Goal: Task Accomplishment & Management: Complete application form

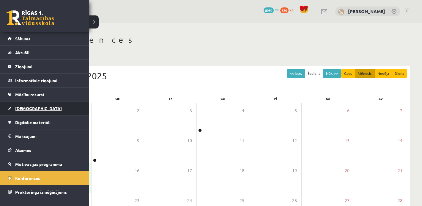
scroll to position [18, 0]
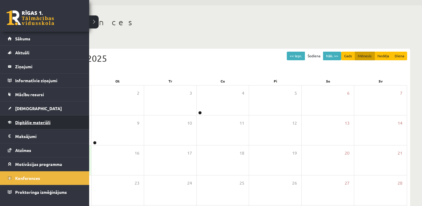
click at [27, 126] on link "Digitālie materiāli" at bounding box center [45, 123] width 74 height 14
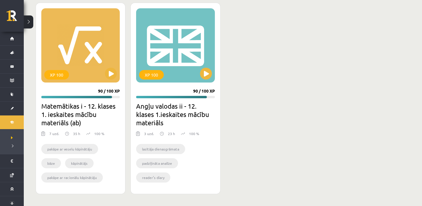
scroll to position [897, 0]
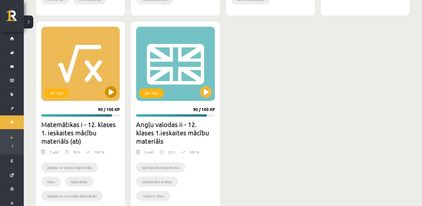
click at [86, 81] on div "XP 100" at bounding box center [80, 64] width 78 height 74
click at [85, 133] on h2 "Matemātikas i - 12. klases 1. ieskaites mācību materiāls (ab)" at bounding box center [80, 132] width 78 height 25
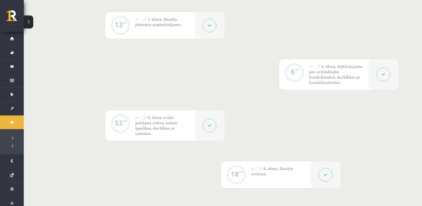
scroll to position [231, 0]
click at [363, 72] on div "#3 📝 2. tēma. Atkārtojums par aritmētisko kvadrātsakni, darbībām ar kvadrātsakn…" at bounding box center [338, 74] width 59 height 30
click at [385, 78] on button at bounding box center [384, 74] width 14 height 14
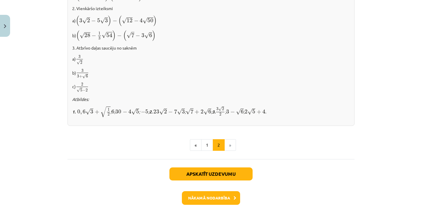
scroll to position [422, 0]
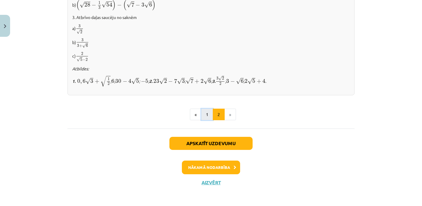
click at [206, 116] on button "1" at bounding box center [207, 115] width 12 height 12
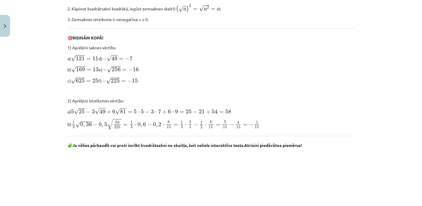
scroll to position [239, 0]
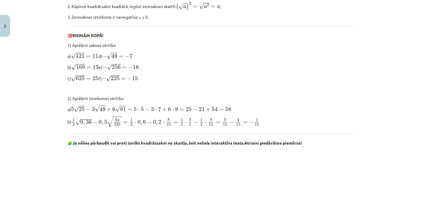
click at [101, 123] on span "0" at bounding box center [100, 122] width 3 height 4
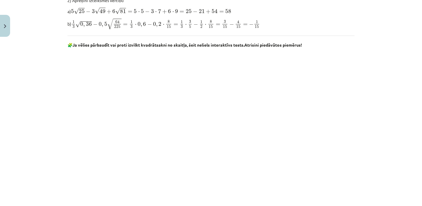
scroll to position [364, 0]
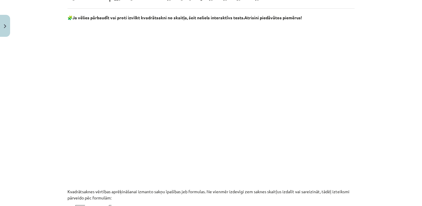
click at [375, 124] on div "Mācību tēma: Matemātikas i - 12. klases 1. ieskaites mācību materiāls (ab) #3 📝…" at bounding box center [211, 103] width 422 height 206
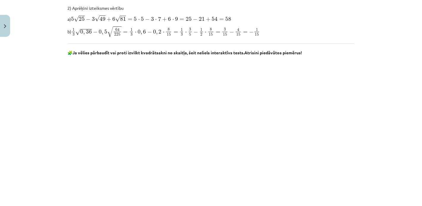
scroll to position [331, 0]
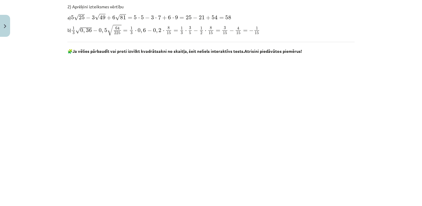
click at [396, 159] on div "Mācību tēma: Matemātikas i - 12. klases 1. ieskaites mācību materiāls (ab) #3 📝…" at bounding box center [211, 103] width 422 height 206
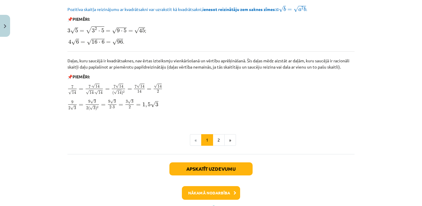
scroll to position [746, 0]
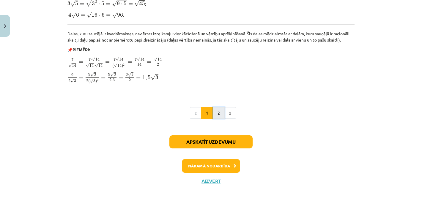
click at [218, 113] on button "2" at bounding box center [219, 113] width 12 height 12
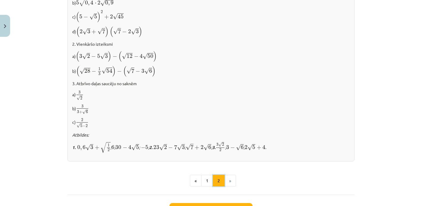
scroll to position [422, 0]
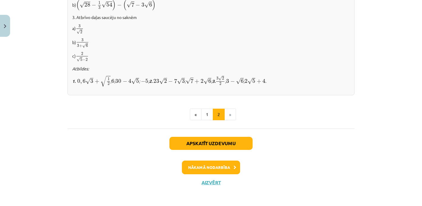
click at [202, 177] on div "Apskatīt uzdevumu Nākamā nodarbība Aizvērt" at bounding box center [210, 159] width 287 height 61
click at [204, 181] on button "Aizvērt" at bounding box center [211, 183] width 23 height 6
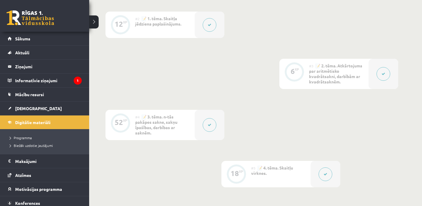
click at [16, 14] on link at bounding box center [31, 17] width 48 height 15
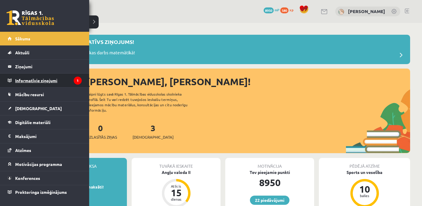
click at [25, 82] on legend "Informatīvie ziņojumi 1" at bounding box center [48, 81] width 67 height 14
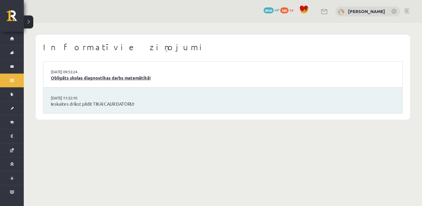
click at [106, 78] on link "Obligāts skolas diagnostikas darbs matemātikā!" at bounding box center [223, 78] width 344 height 7
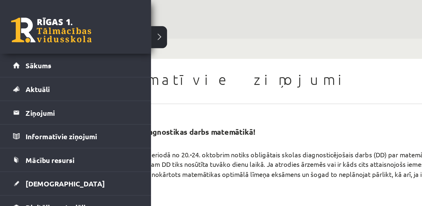
click at [14, 8] on div "0 Dāvanas 8950 mP 580 xp" at bounding box center [44, 16] width 89 height 32
click at [19, 15] on link at bounding box center [31, 17] width 48 height 15
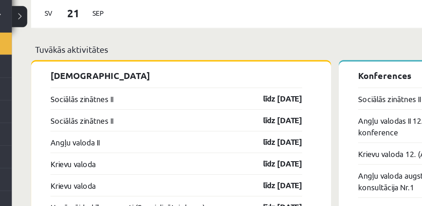
scroll to position [454, 0]
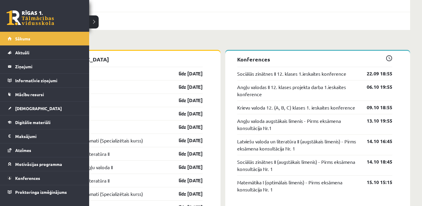
click at [26, 20] on link at bounding box center [31, 17] width 48 height 15
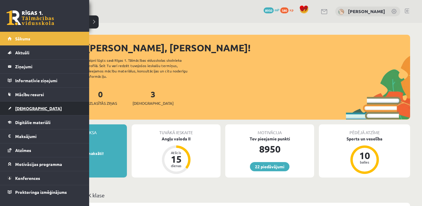
click at [25, 106] on span "[DEMOGRAPHIC_DATA]" at bounding box center [38, 108] width 47 height 5
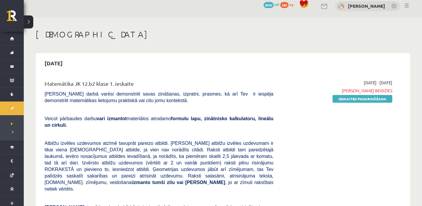
scroll to position [7, 0]
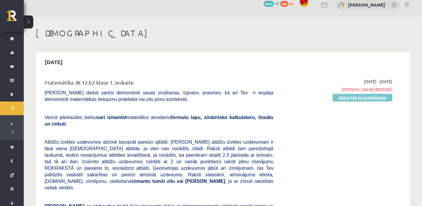
click at [350, 99] on link "Ieskaites pagarināšana" at bounding box center [363, 98] width 60 height 8
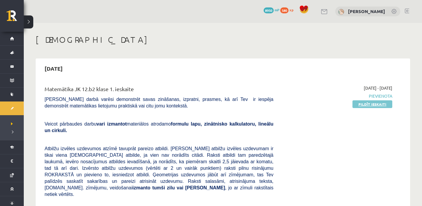
click at [376, 103] on link "Pildīt ieskaiti" at bounding box center [372, 104] width 40 height 8
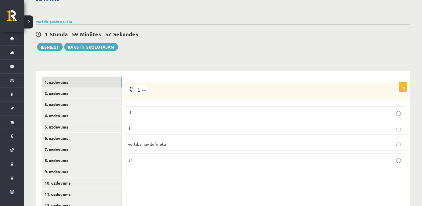
scroll to position [195, 0]
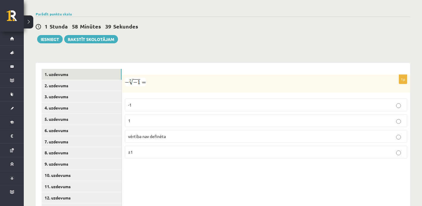
click at [185, 101] on label "-1" at bounding box center [266, 105] width 282 height 13
drag, startPoint x: 126, startPoint y: 89, endPoint x: 164, endPoint y: 151, distance: 72.6
click at [164, 151] on fieldset "-1 1 vērtība nav definēta ±1" at bounding box center [266, 128] width 282 height 65
copy fieldset "-1 1 vērtība nav definēta ±1"
click at [149, 118] on p "1" at bounding box center [266, 121] width 276 height 6
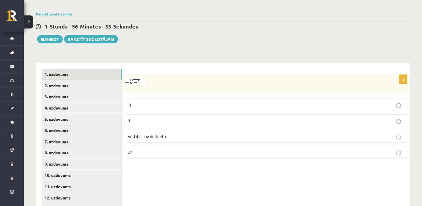
click at [153, 118] on p "1" at bounding box center [266, 121] width 276 height 6
click at [100, 80] on link "2. uzdevums" at bounding box center [82, 85] width 80 height 11
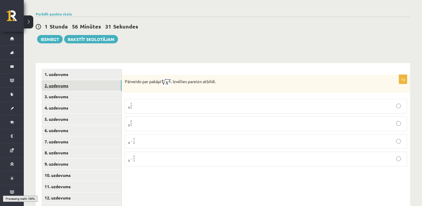
scroll to position [237, 0]
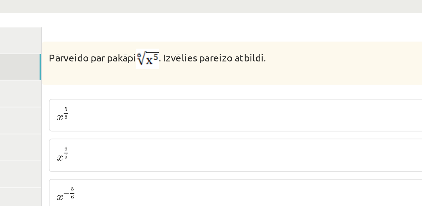
click at [147, 60] on p "x 5 6 x 5 6" at bounding box center [266, 63] width 276 height 7
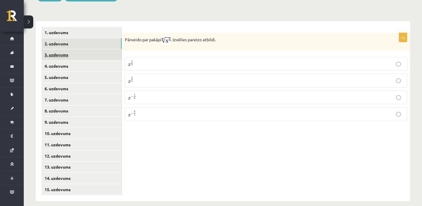
click at [98, 49] on link "3. uzdevums" at bounding box center [82, 54] width 80 height 11
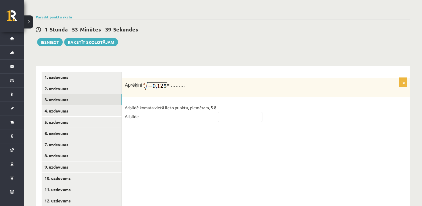
scroll to position [176, 0]
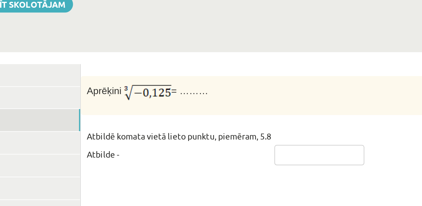
click at [225, 128] on input "text" at bounding box center [240, 133] width 45 height 10
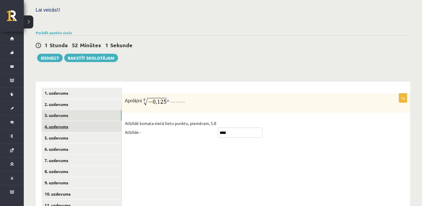
type input "****"
click at [107, 121] on link "4. uzdevums" at bounding box center [82, 126] width 80 height 11
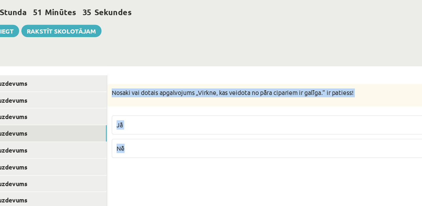
drag, startPoint x: 126, startPoint y: 92, endPoint x: 163, endPoint y: 130, distance: 53.4
click at [163, 130] on div "1p Nosaki vai dotais apgalvojums „Virkne, kas veidota no pāra cipariem ir galīg…" at bounding box center [266, 121] width 288 height 55
copy div "Nosaki vai dotais apgalvojums „Virkne, kas veidota no pāra cipariem ir galīga.”…"
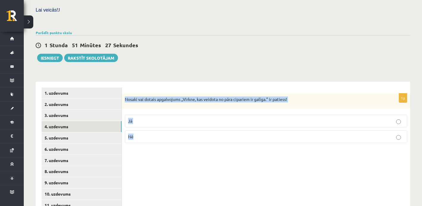
click at [165, 118] on p "Jā" at bounding box center [266, 121] width 276 height 6
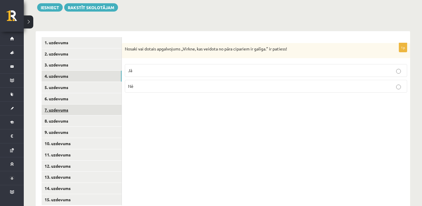
scroll to position [237, 0]
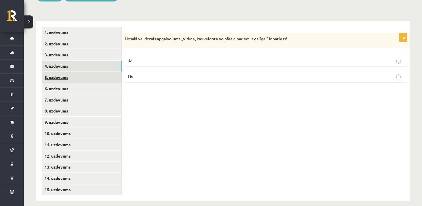
click at [82, 74] on link "5. uzdevums" at bounding box center [82, 77] width 80 height 11
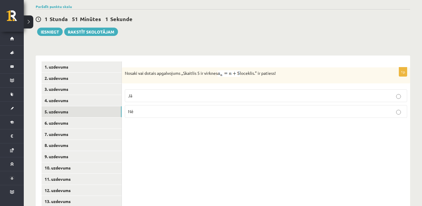
scroll to position [206, 0]
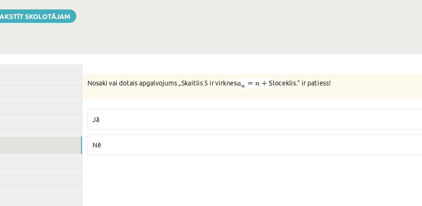
click at [180, 105] on p "Nē" at bounding box center [266, 108] width 276 height 6
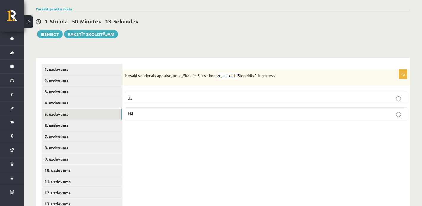
scroll to position [199, 0]
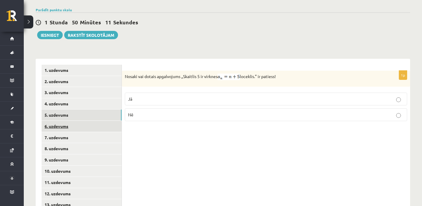
click at [98, 121] on link "6. uzdevums" at bounding box center [82, 126] width 80 height 11
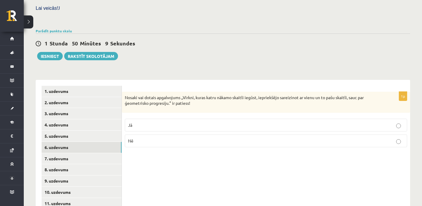
scroll to position [177, 0]
click at [196, 139] on p "Nē" at bounding box center [266, 142] width 276 height 6
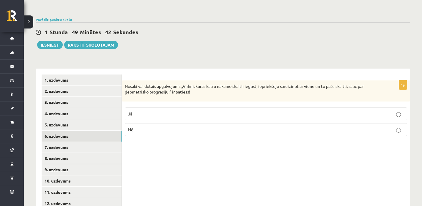
scroll to position [190, 0]
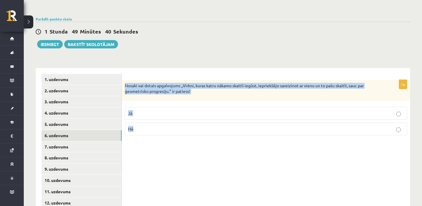
drag, startPoint x: 126, startPoint y: 76, endPoint x: 182, endPoint y: 119, distance: 70.7
click at [182, 120] on div "1p Nosaki vai dotais apgalvojums „Virkni, kuras katru nākamo skaitli iegūst, ie…" at bounding box center [266, 110] width 288 height 60
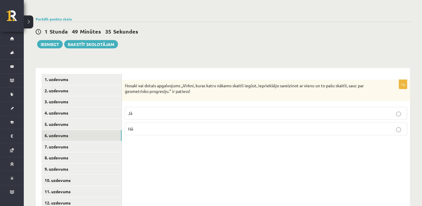
click at [160, 110] on p "Jā" at bounding box center [266, 113] width 276 height 6
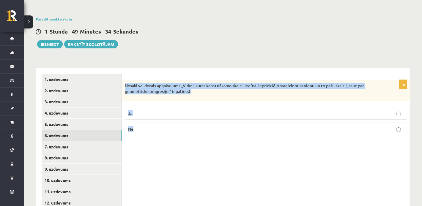
drag, startPoint x: 124, startPoint y: 79, endPoint x: 156, endPoint y: 123, distance: 54.2
click at [156, 123] on div "1p Nosaki vai dotais apgalvojums „Virkni, kuras katru nākamo skaitli iegūst, ie…" at bounding box center [266, 110] width 288 height 60
copy div "Nosaki vai dotais apgalvojums „Virkni, kuras katru nākamo skaitli iegūst, iepri…"
click at [143, 74] on form "1p Nosaki vai dotais apgalvojums „Virkni, kuras katru nākamo skaitli iegūst, ie…" at bounding box center [266, 107] width 276 height 66
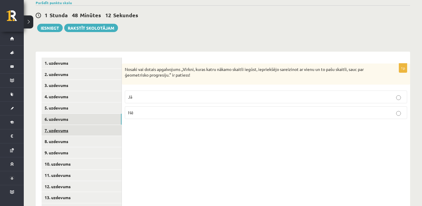
scroll to position [207, 0]
click at [82, 125] on link "7. uzdevums" at bounding box center [82, 130] width 80 height 11
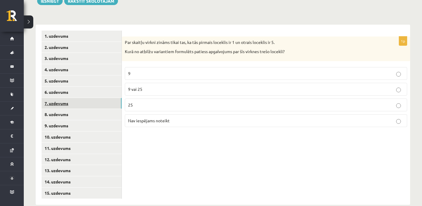
scroll to position [237, 0]
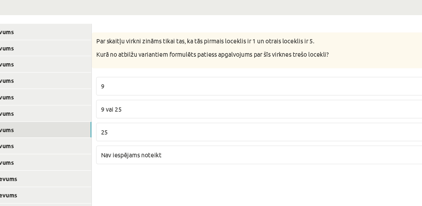
click at [160, 114] on p "Nav iespējams noteikt" at bounding box center [266, 117] width 276 height 6
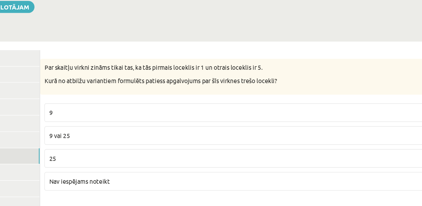
scroll to position [229, 0]
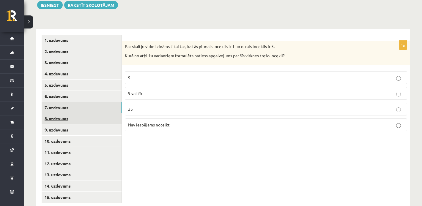
click at [99, 114] on link "8. uzdevums" at bounding box center [82, 118] width 80 height 11
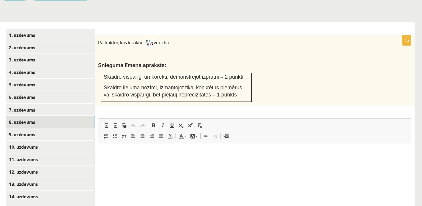
scroll to position [197, 0]
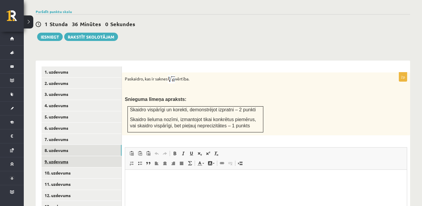
click at [98, 156] on link "9. uzdevums" at bounding box center [82, 161] width 80 height 11
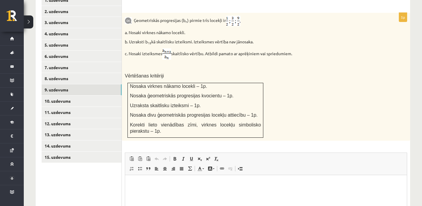
scroll to position [287, 0]
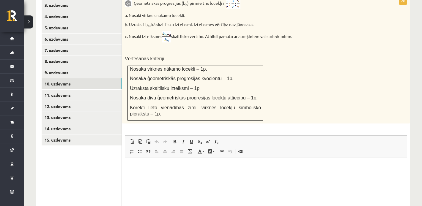
click at [101, 78] on link "10. uzdevums" at bounding box center [82, 83] width 80 height 11
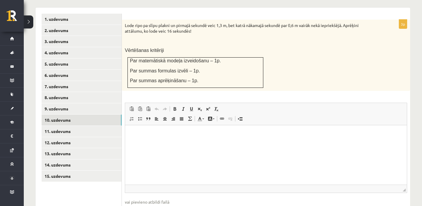
scroll to position [247, 0]
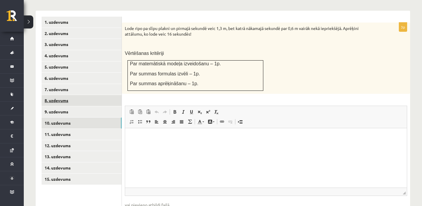
click at [93, 95] on link "8. uzdevums" at bounding box center [82, 100] width 80 height 11
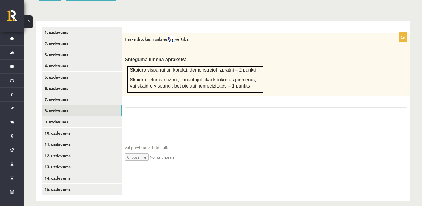
click at [137, 151] on input "file" at bounding box center [266, 157] width 282 height 12
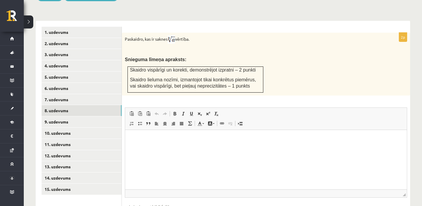
scroll to position [0, 0]
type input "**********"
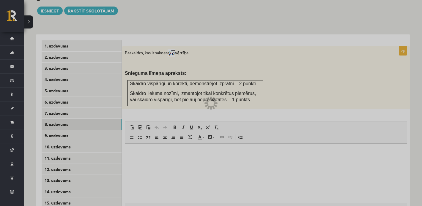
scroll to position [227, 0]
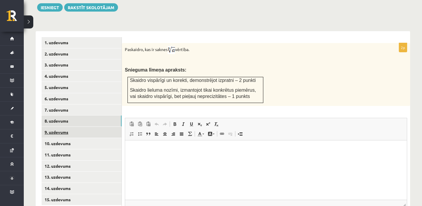
click at [81, 127] on link "9. uzdevums" at bounding box center [82, 132] width 80 height 11
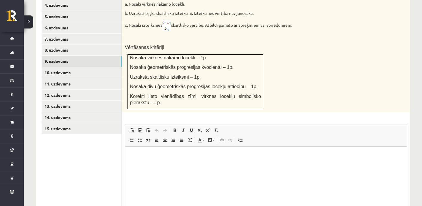
scroll to position [336, 0]
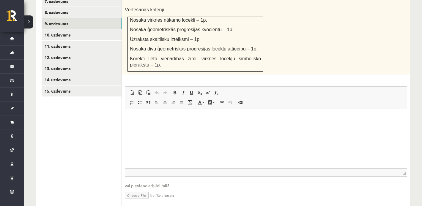
click at [139, 189] on input "file" at bounding box center [266, 195] width 282 height 12
type input "**********"
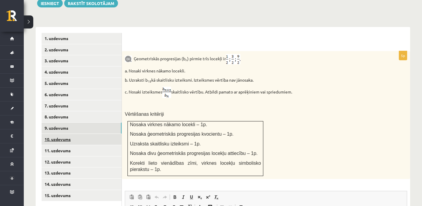
scroll to position [238, 0]
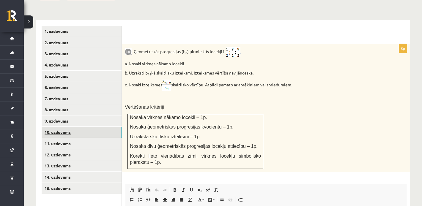
click at [103, 128] on link "10. uzdevums" at bounding box center [82, 132] width 80 height 11
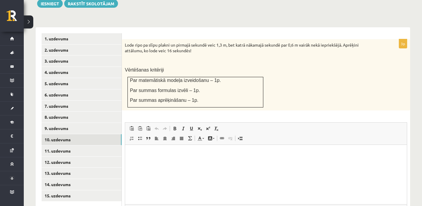
scroll to position [232, 0]
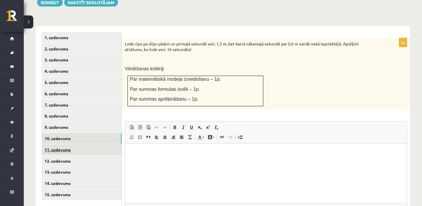
click at [74, 144] on link "11. uzdevums" at bounding box center [82, 149] width 80 height 11
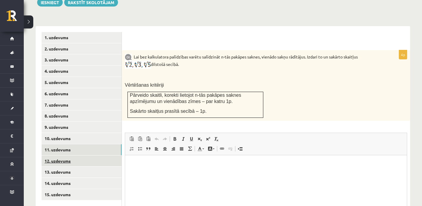
scroll to position [0, 0]
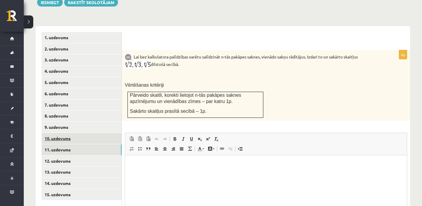
click at [87, 133] on link "10. uzdevums" at bounding box center [82, 138] width 80 height 11
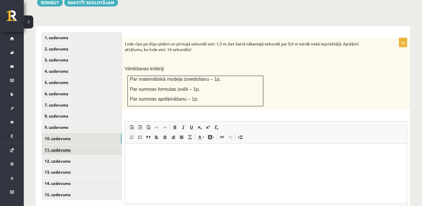
click at [73, 145] on link "11. uzdevums" at bounding box center [82, 149] width 80 height 11
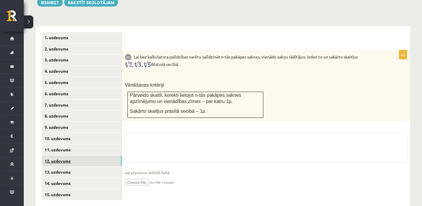
click at [89, 156] on link "12. uzdevums" at bounding box center [82, 161] width 80 height 11
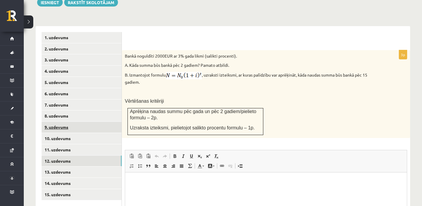
click at [67, 122] on link "9. uzdevums" at bounding box center [82, 127] width 80 height 11
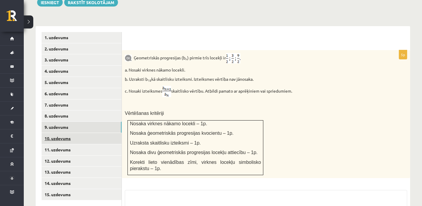
click at [71, 133] on link "10. uzdevums" at bounding box center [82, 138] width 80 height 11
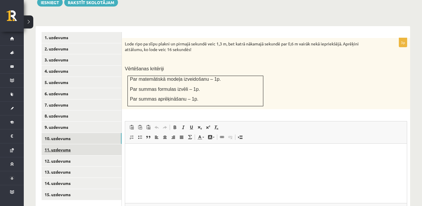
click at [71, 144] on link "11. uzdevums" at bounding box center [82, 149] width 80 height 11
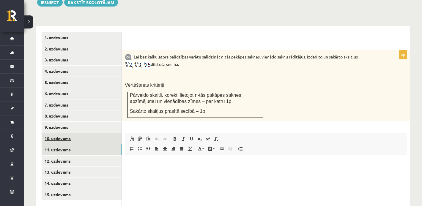
click at [84, 133] on link "10. uzdevums" at bounding box center [82, 138] width 80 height 11
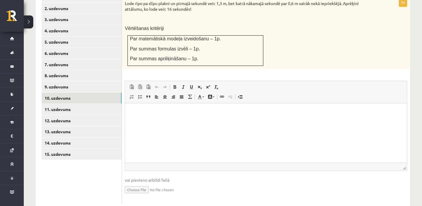
scroll to position [282, 0]
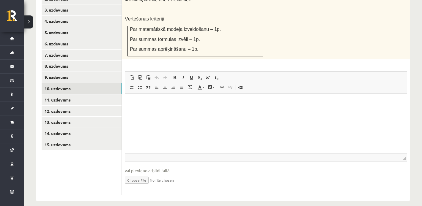
click at [133, 174] on input "file" at bounding box center [266, 180] width 282 height 12
type input "**********"
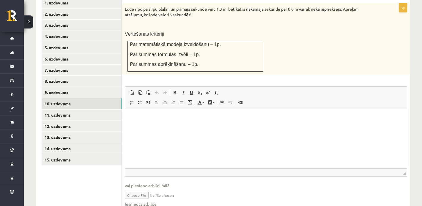
scroll to position [288, 0]
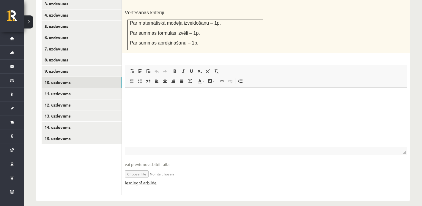
click at [144, 180] on link "Iesniegtā atbilde" at bounding box center [141, 183] width 32 height 6
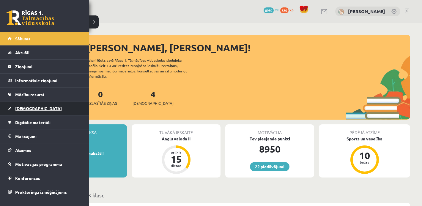
click at [15, 108] on span "[DEMOGRAPHIC_DATA]" at bounding box center [38, 108] width 47 height 5
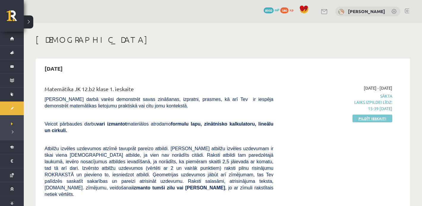
click at [359, 118] on link "Pildīt ieskaiti" at bounding box center [372, 119] width 40 height 8
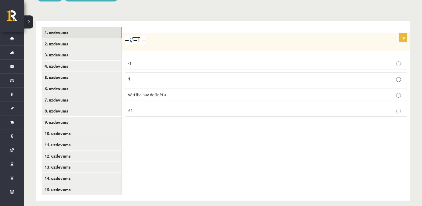
scroll to position [221, 0]
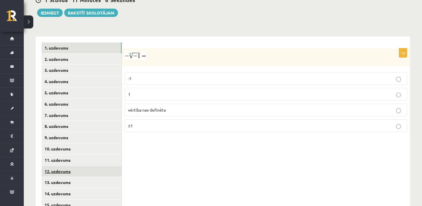
click at [64, 166] on link "12. uzdevums" at bounding box center [82, 171] width 80 height 11
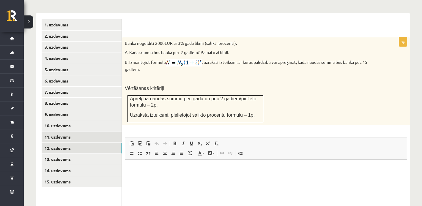
scroll to position [0, 0]
click at [65, 132] on link "11. uzdevums" at bounding box center [82, 137] width 80 height 11
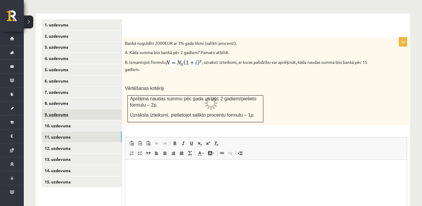
scroll to position [237, 0]
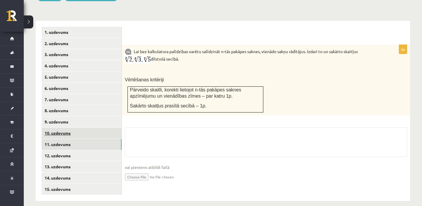
click at [64, 128] on link "10. uzdevums" at bounding box center [82, 133] width 80 height 11
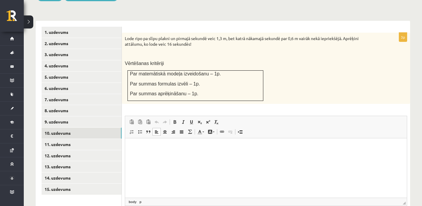
scroll to position [288, 0]
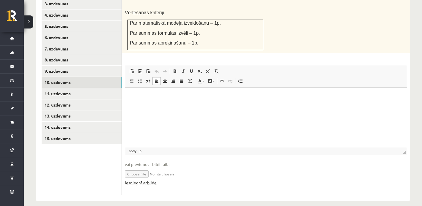
click at [141, 180] on link "Iesniegtā atbilde" at bounding box center [141, 183] width 32 height 6
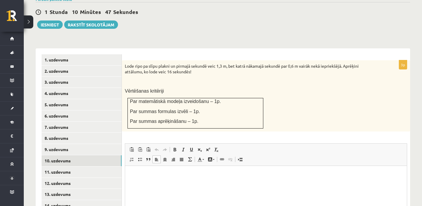
scroll to position [271, 0]
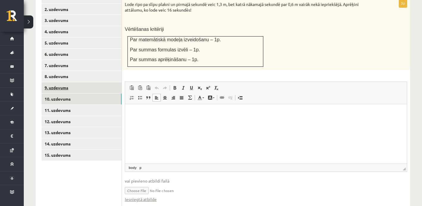
click at [75, 83] on link "9. uzdevums" at bounding box center [82, 87] width 80 height 11
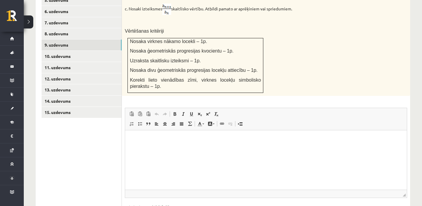
scroll to position [0, 0]
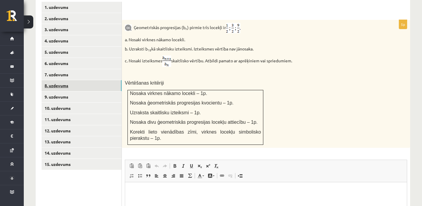
click at [99, 80] on link "8. uzdevums" at bounding box center [82, 85] width 80 height 11
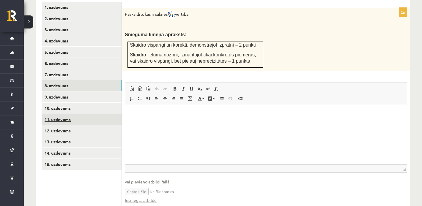
click at [73, 114] on link "11. uzdevums" at bounding box center [82, 119] width 80 height 11
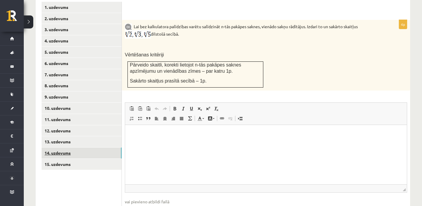
click at [63, 150] on link "14. uzdevums" at bounding box center [82, 153] width 80 height 11
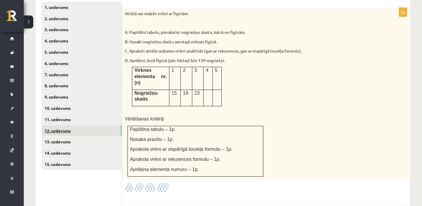
click at [61, 125] on link "12. uzdevums" at bounding box center [82, 130] width 80 height 11
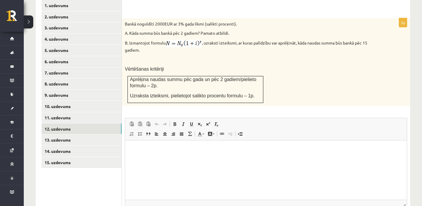
scroll to position [265, 0]
click at [75, 134] on link "13. uzdevums" at bounding box center [82, 139] width 80 height 11
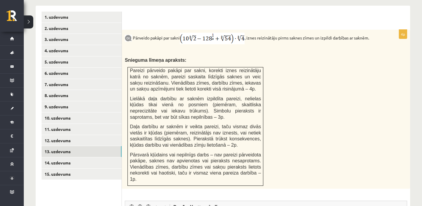
scroll to position [0, 0]
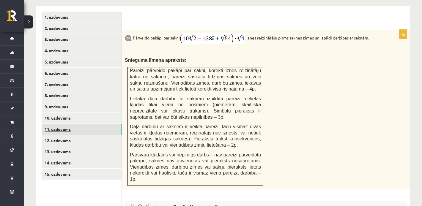
click at [88, 124] on link "11. uzdevums" at bounding box center [82, 129] width 80 height 11
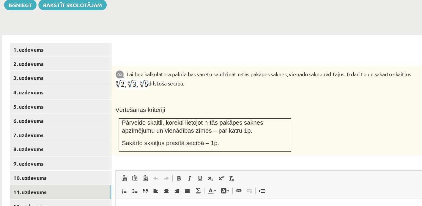
scroll to position [230, 0]
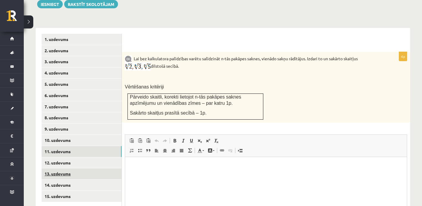
click at [92, 169] on link "13. uzdevums" at bounding box center [82, 174] width 80 height 11
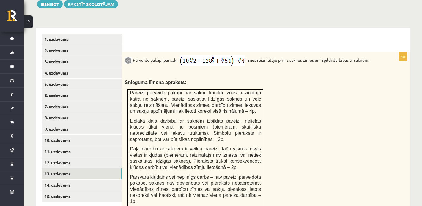
scroll to position [0, 0]
click at [94, 146] on link "11. uzdevums" at bounding box center [82, 151] width 80 height 11
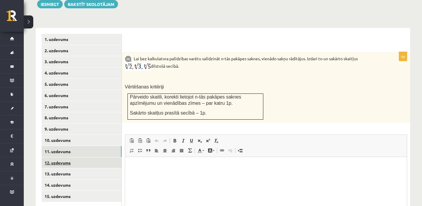
click at [78, 158] on link "12. uzdevums" at bounding box center [82, 163] width 80 height 11
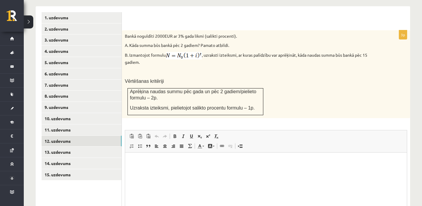
scroll to position [311, 0]
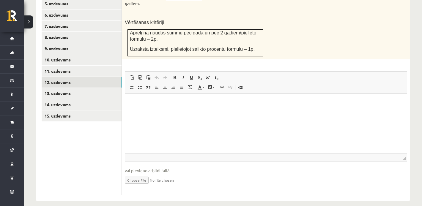
click at [142, 174] on input "file" at bounding box center [266, 180] width 282 height 12
type input "**********"
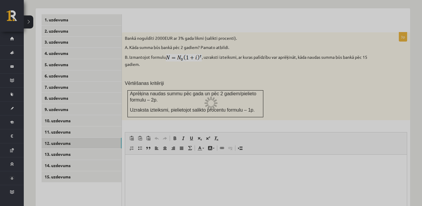
scroll to position [250, 0]
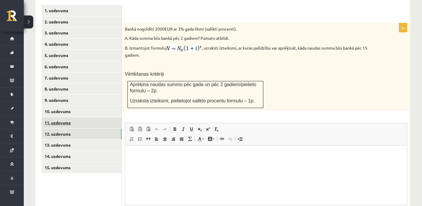
click at [87, 117] on link "11. uzdevums" at bounding box center [82, 122] width 80 height 11
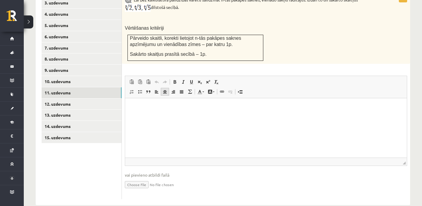
scroll to position [293, 0]
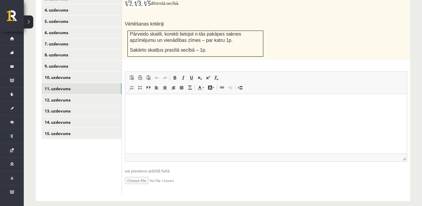
click at [136, 174] on input "file" at bounding box center [266, 180] width 282 height 12
type input "**********"
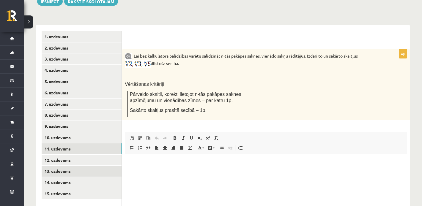
scroll to position [241, 0]
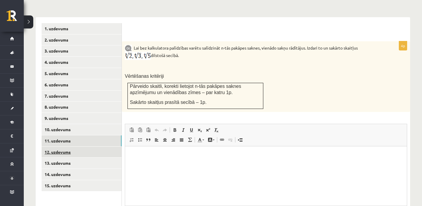
click at [78, 147] on link "12. uzdevums" at bounding box center [82, 152] width 80 height 11
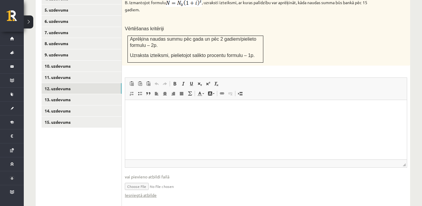
scroll to position [305, 0]
click at [91, 94] on link "13. uzdevums" at bounding box center [82, 99] width 80 height 11
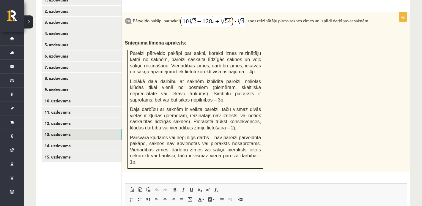
scroll to position [270, 0]
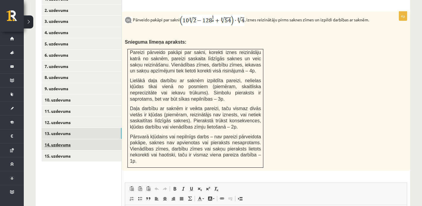
click at [93, 139] on link "14. uzdevums" at bounding box center [82, 144] width 80 height 11
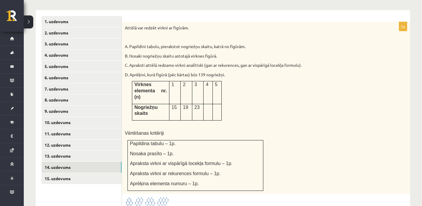
scroll to position [246, 0]
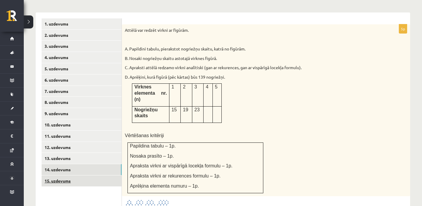
click at [103, 176] on link "15. uzdevums" at bounding box center [82, 181] width 80 height 11
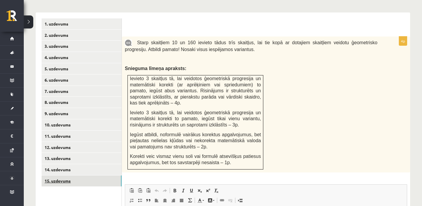
scroll to position [0, 0]
click at [85, 153] on link "13. uzdevums" at bounding box center [82, 158] width 80 height 11
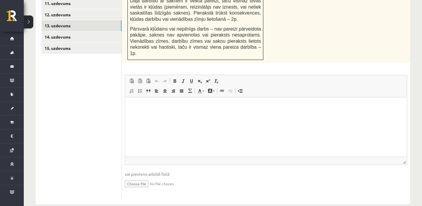
scroll to position [388, 0]
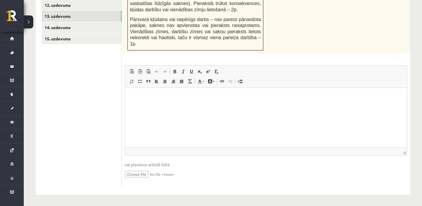
click at [139, 176] on input "file" at bounding box center [266, 174] width 282 height 12
type input "**********"
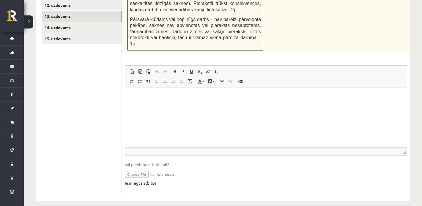
click at [153, 181] on link "Iesniegtā atbilde" at bounding box center [141, 183] width 32 height 6
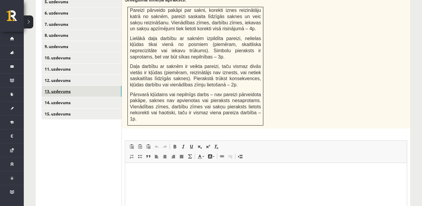
scroll to position [309, 0]
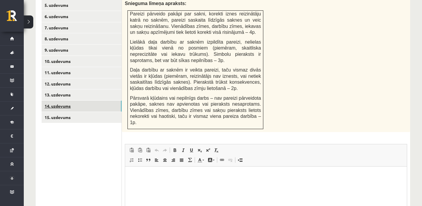
click at [108, 101] on link "14. uzdevums" at bounding box center [82, 106] width 80 height 11
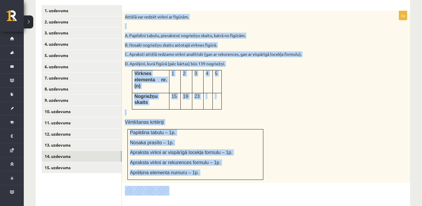
scroll to position [282, 0]
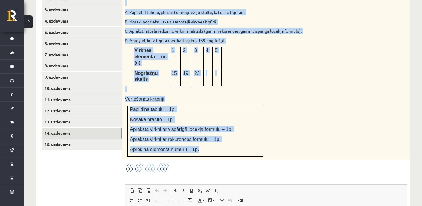
drag, startPoint x: 125, startPoint y: 54, endPoint x: 242, endPoint y: 145, distance: 148.7
click at [242, 145] on div "Attēlā var redzēt virkni ar figūrām. A. Papildini tabulu, pierakstot nogriežņu …" at bounding box center [266, 74] width 288 height 172
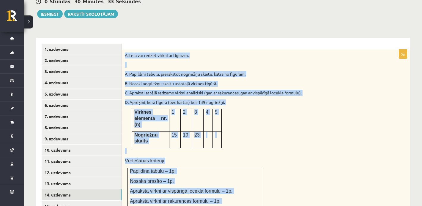
copy div "Attēlā var redzēt virkni ar figūrām. A. Papildini tabulu, pierakstot nogriežņu …"
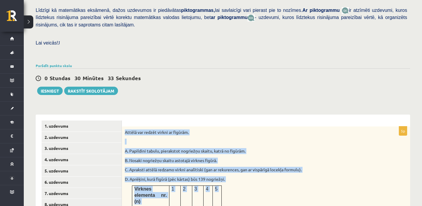
scroll to position [144, 0]
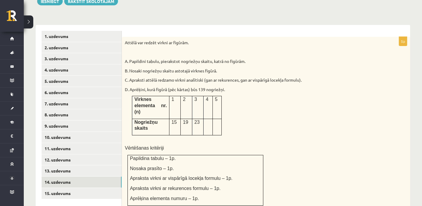
scroll to position [245, 0]
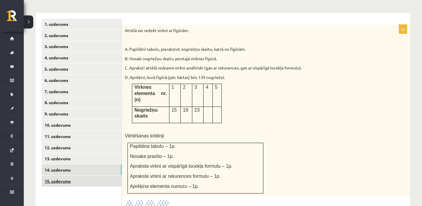
click at [100, 176] on link "15. uzdevums" at bounding box center [82, 181] width 80 height 11
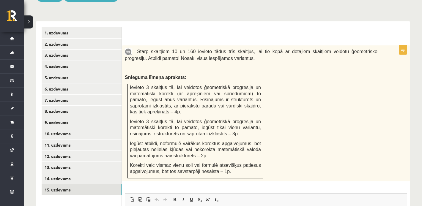
scroll to position [237, 0]
click at [92, 173] on link "14. uzdevums" at bounding box center [82, 178] width 80 height 11
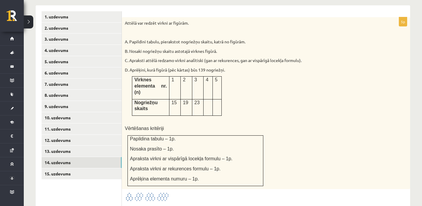
scroll to position [0, 0]
click at [87, 169] on link "15. uzdevums" at bounding box center [82, 174] width 80 height 11
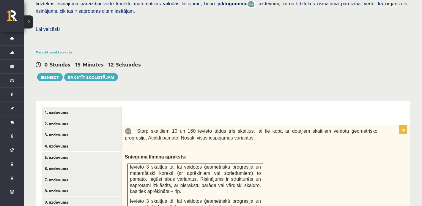
scroll to position [156, 0]
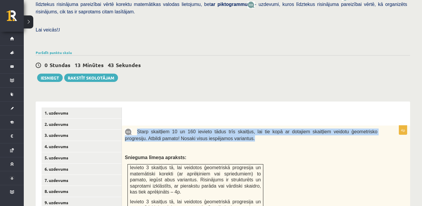
drag, startPoint x: 139, startPoint y: 124, endPoint x: 272, endPoint y: 132, distance: 133.4
click at [272, 132] on p "Starp skaitļiem 10 un 160 ievieto tādus trīs skaitļus, lai tie kopā ar dotajiem…" at bounding box center [251, 135] width 253 height 13
copy span "Starp skaitļiem 10 un 160 ievieto tādus trīs skaitļus, lai tie kopā ar dotajiem…"
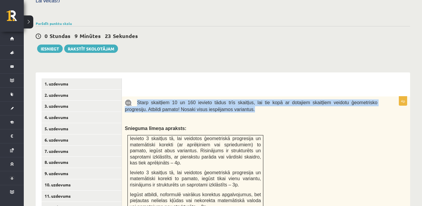
scroll to position [190, 0]
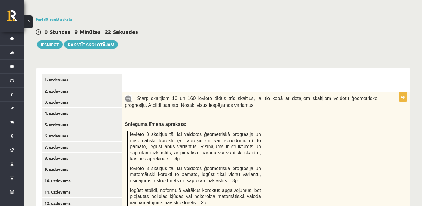
click at [198, 132] on span "Ievieto 3 skaitļus tā, lai veidotos ģeometriskā progresija un matemātiski korek…" at bounding box center [195, 146] width 131 height 29
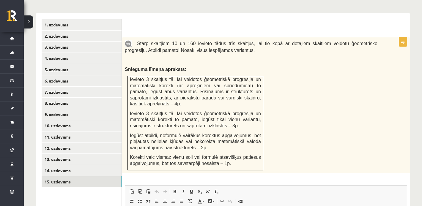
scroll to position [244, 0]
click at [81, 166] on link "14. uzdevums" at bounding box center [82, 171] width 80 height 11
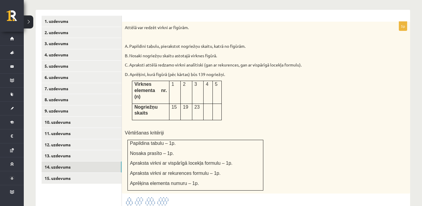
scroll to position [249, 0]
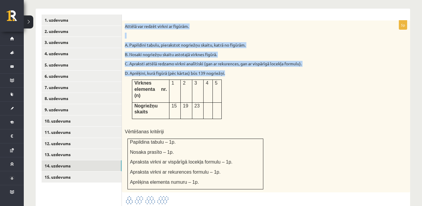
drag, startPoint x: 125, startPoint y: 19, endPoint x: 240, endPoint y: 68, distance: 125.2
click at [241, 68] on div "Attēlā var redzēt virkni ar figūrām. A. Papildini tabulu, pierakstot nogriežņu …" at bounding box center [266, 107] width 288 height 172
copy div "Attēlā var redzēt virkni ar figūrām. A. Papildini tabulu, pierakstot nogriežņu …"
click at [349, 183] on div "Attēlā var redzēt virkni ar figūrām. A. Papildini tabulu, pierakstot nogriežņu …" at bounding box center [266, 107] width 288 height 172
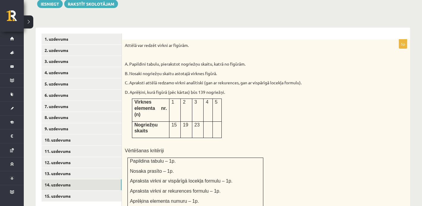
scroll to position [289, 0]
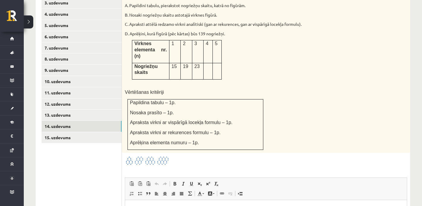
click at [151, 157] on img at bounding box center [147, 161] width 45 height 10
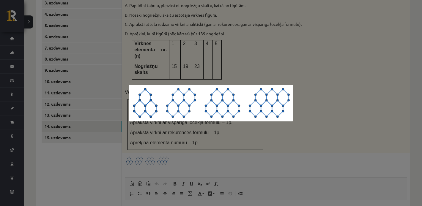
click at [332, 136] on div at bounding box center [211, 103] width 422 height 206
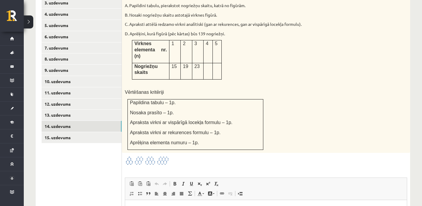
click at [148, 156] on img at bounding box center [147, 161] width 45 height 10
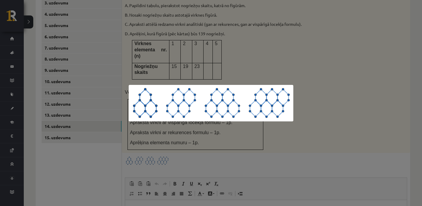
click at [272, 57] on div at bounding box center [211, 103] width 422 height 206
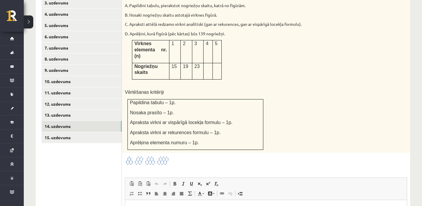
click at [152, 156] on img at bounding box center [147, 161] width 45 height 10
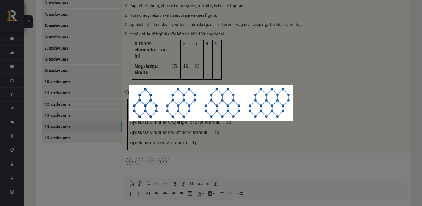
click at [281, 58] on div at bounding box center [211, 103] width 422 height 206
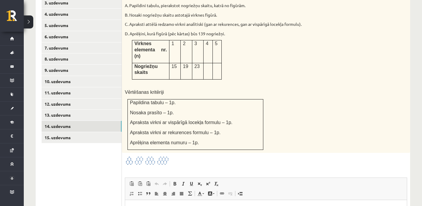
click at [140, 156] on img at bounding box center [147, 161] width 45 height 10
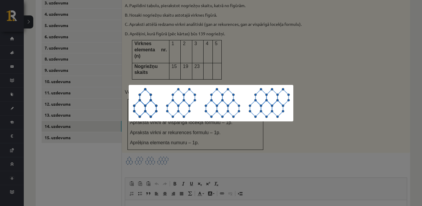
click at [243, 67] on div at bounding box center [211, 103] width 422 height 206
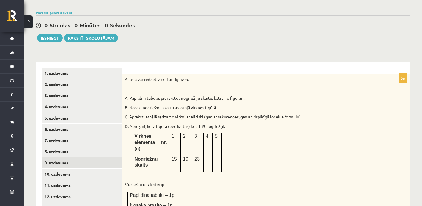
scroll to position [118, 0]
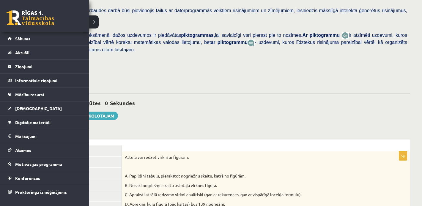
click at [8, 11] on link at bounding box center [31, 17] width 48 height 15
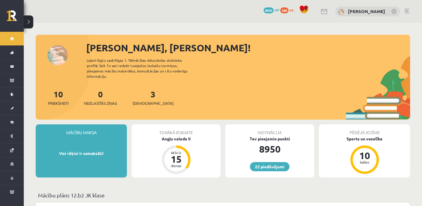
scroll to position [27, 0]
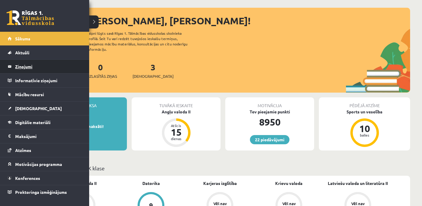
click at [24, 66] on legend "Ziņojumi 0" at bounding box center [48, 67] width 67 height 14
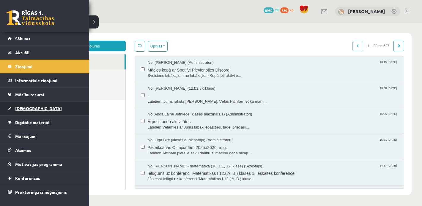
click at [20, 110] on span "[DEMOGRAPHIC_DATA]" at bounding box center [38, 108] width 47 height 5
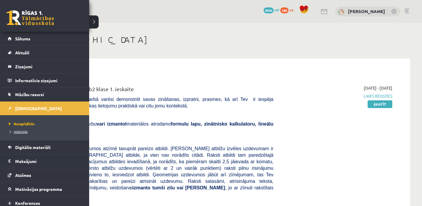
click at [17, 132] on span "Izlabotās" at bounding box center [17, 131] width 20 height 5
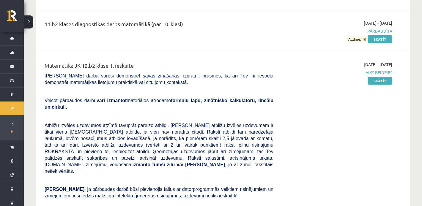
scroll to position [4273, 0]
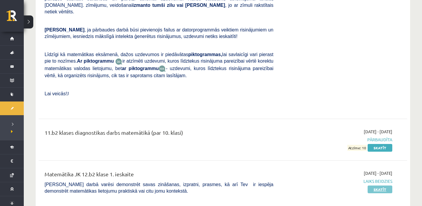
click at [382, 186] on link "Skatīt" at bounding box center [380, 190] width 25 height 8
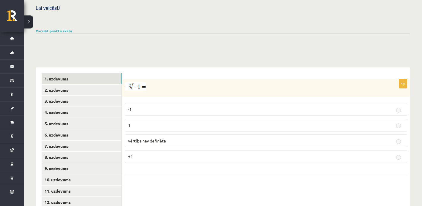
scroll to position [224, 0]
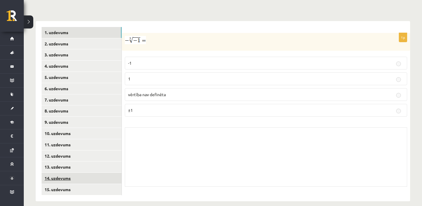
click at [69, 173] on link "14. uzdevums" at bounding box center [82, 178] width 80 height 11
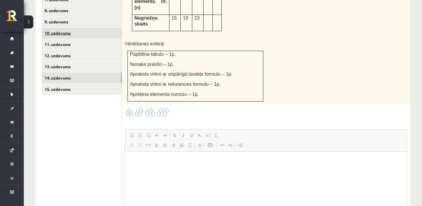
scroll to position [300, 0]
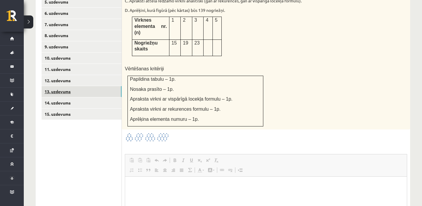
click at [88, 86] on link "13. uzdevums" at bounding box center [82, 91] width 80 height 11
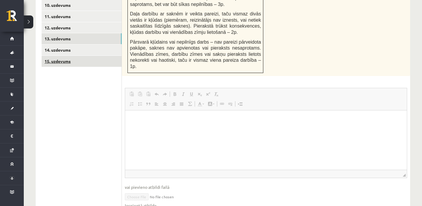
scroll to position [0, 0]
click at [149, 205] on link "Iesniegtā atbilde" at bounding box center [141, 206] width 32 height 6
click at [83, 56] on link "15. uzdevums" at bounding box center [82, 61] width 80 height 11
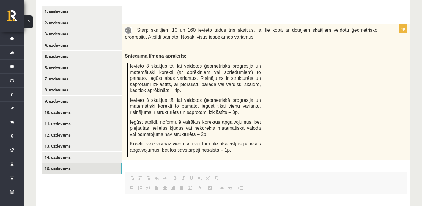
scroll to position [234, 0]
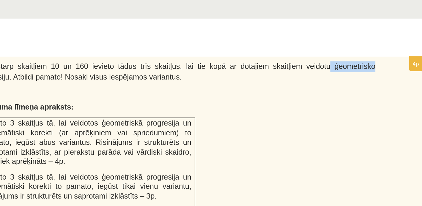
drag, startPoint x: 350, startPoint y: 35, endPoint x: 390, endPoint y: 35, distance: 39.2
click at [390, 36] on div "Starp skaitļiem 10 un 160 ievieto tādus trīs skaitļus, lai tie kopā ar dotajiem…" at bounding box center [266, 104] width 288 height 136
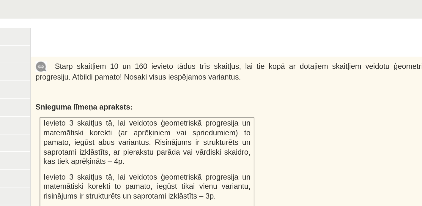
click at [222, 45] on div "Starp skaitļiem 10 un 160 ievieto tādus trīs skaitļus, lai tie kopā ar dotajiem…" at bounding box center [266, 104] width 288 height 136
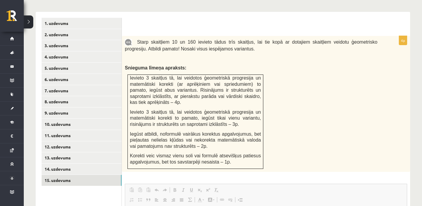
click at [202, 26] on form "4p Starp skaitļiem 10 un 160 ievieto tādus trīs skaitļus, lai tie kopā ar dotaj…" at bounding box center [266, 197] width 276 height 358
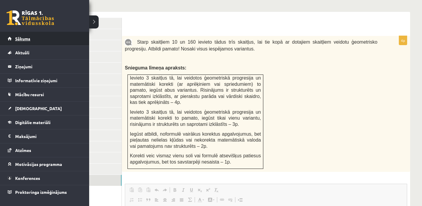
click at [19, 37] on span "Sākums" at bounding box center [22, 38] width 15 height 5
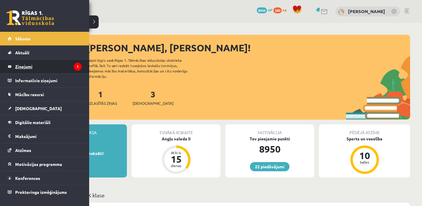
click at [18, 64] on legend "Ziņojumi 1" at bounding box center [48, 67] width 67 height 14
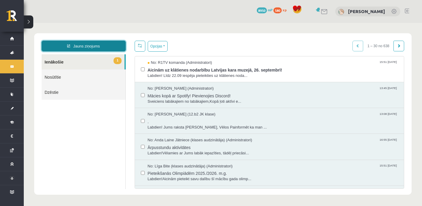
click at [108, 47] on link "Jauns ziņojums" at bounding box center [84, 46] width 84 height 11
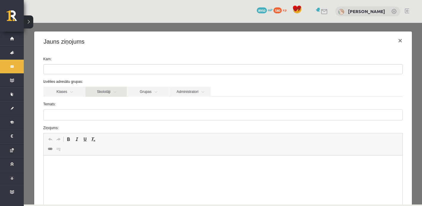
click at [121, 93] on link "Skolotāji" at bounding box center [106, 92] width 42 height 10
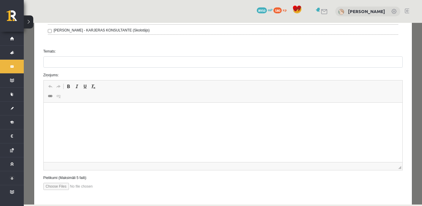
scroll to position [193, 0]
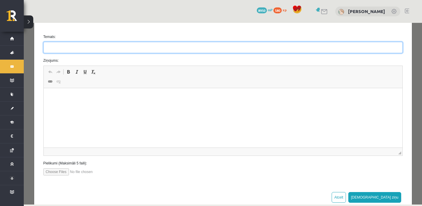
click at [65, 50] on input "Temats:" at bounding box center [222, 47] width 359 height 11
click at [60, 47] on input "********" at bounding box center [222, 47] width 359 height 11
click at [84, 45] on input "********" at bounding box center [222, 47] width 359 height 11
type input "**********"
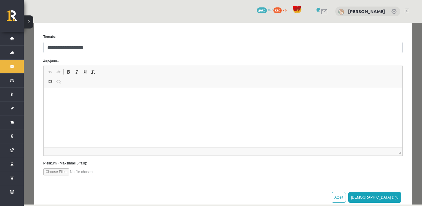
click at [77, 98] on p "Rich Text Editor, wiswyg-editor-47024781627340-1758027414-398" at bounding box center [222, 97] width 347 height 6
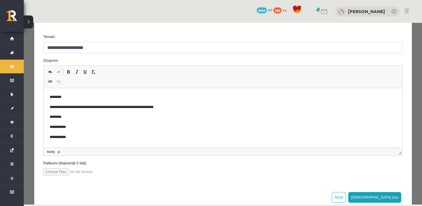
scroll to position [207, 0]
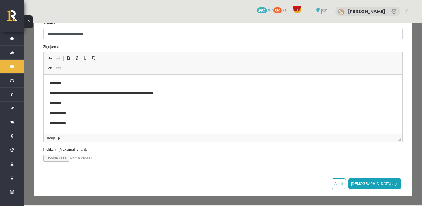
click at [58, 160] on input "file" at bounding box center [76, 158] width 67 height 7
type input "**********"
click at [391, 182] on button "Sūtīt ziņu" at bounding box center [374, 184] width 53 height 11
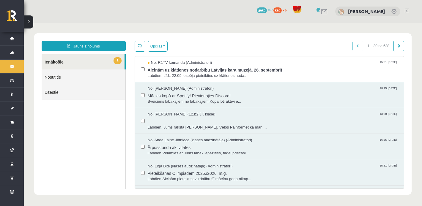
scroll to position [0, 0]
click at [73, 79] on link "Nosūtītie" at bounding box center [84, 77] width 84 height 15
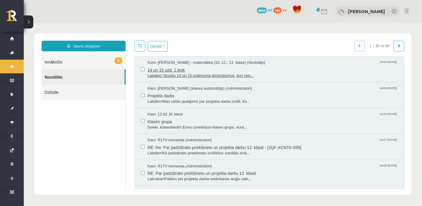
click at [179, 67] on span "14 un 15 uzd. 1.iesk" at bounding box center [273, 69] width 251 height 7
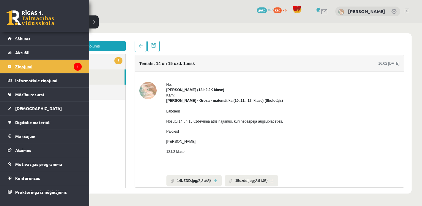
click at [38, 62] on legend "Ziņojumi 1" at bounding box center [48, 67] width 67 height 14
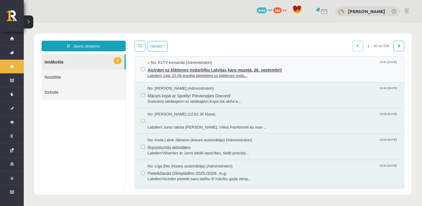
click at [193, 75] on span "Labdien! Līdz 22.09 iespēja pieteikties uz klātienes noda..." at bounding box center [273, 76] width 251 height 6
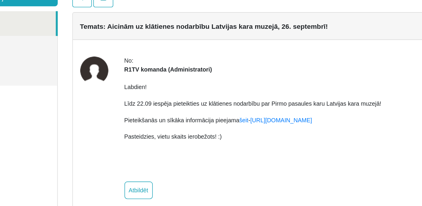
click at [116, 58] on p "Pieteikšanās un sīkāka informācija pieejama šeit - https://eskola.r1tv.lv/campa…" at bounding box center [111, 57] width 157 height 5
click at [123, 59] on link "https://eskola.r1tv.lv/campaign/35" at bounding box center [129, 58] width 38 height 4
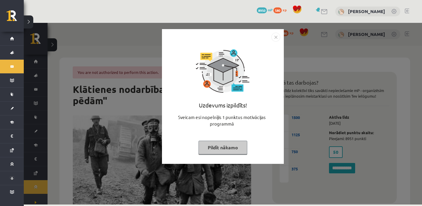
click at [277, 36] on img "Close" at bounding box center [275, 37] width 9 height 9
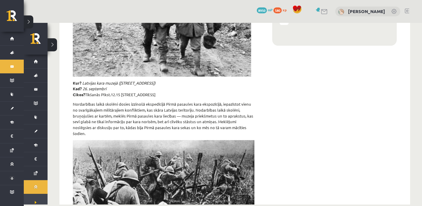
scroll to position [276, 0]
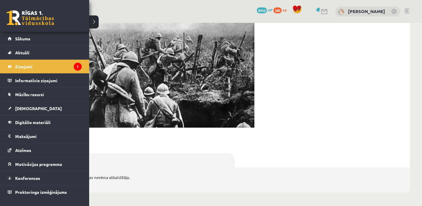
click at [18, 22] on link at bounding box center [31, 17] width 48 height 15
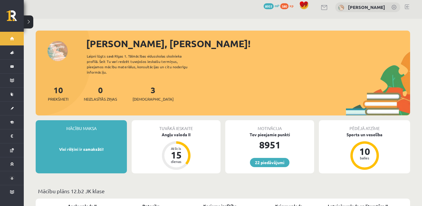
scroll to position [5, 0]
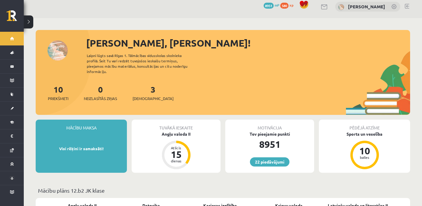
click at [149, 90] on div "3 Ieskaites" at bounding box center [153, 92] width 41 height 18
click at [144, 89] on div "3 Ieskaites" at bounding box center [153, 92] width 41 height 18
click at [138, 83] on div "3 Ieskaites" at bounding box center [153, 92] width 41 height 18
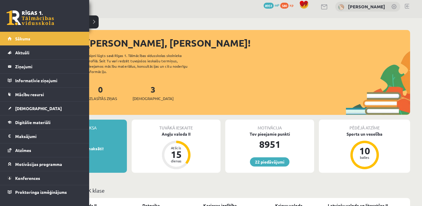
click at [25, 11] on link at bounding box center [31, 17] width 48 height 15
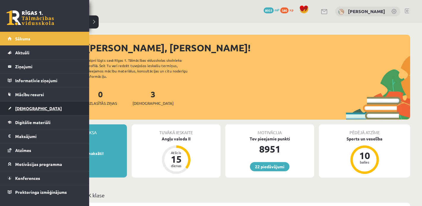
click at [22, 109] on span "[DEMOGRAPHIC_DATA]" at bounding box center [38, 108] width 47 height 5
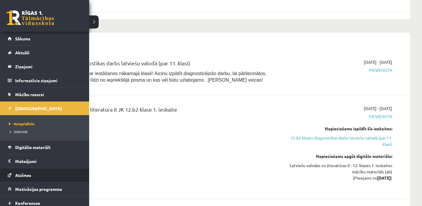
scroll to position [18, 0]
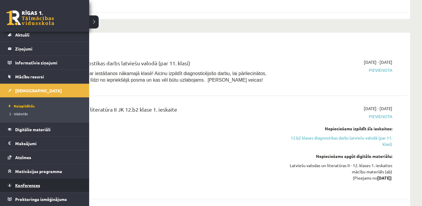
click at [17, 186] on span "Konferences" at bounding box center [27, 185] width 25 height 5
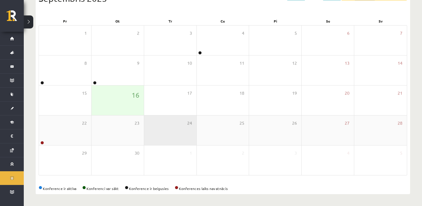
scroll to position [78, 0]
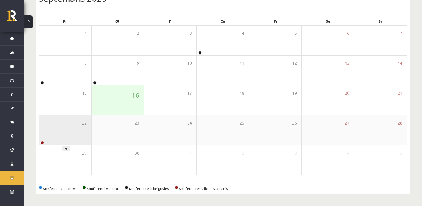
click at [66, 133] on div "22" at bounding box center [65, 131] width 52 height 30
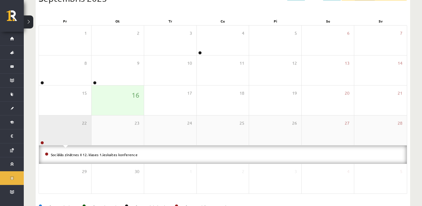
click at [66, 133] on div "22" at bounding box center [65, 131] width 52 height 30
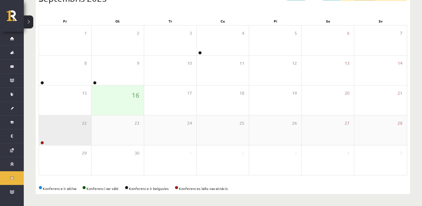
scroll to position [0, 0]
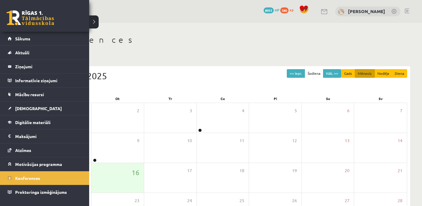
click at [18, 14] on link at bounding box center [31, 17] width 48 height 15
